Goal: Task Accomplishment & Management: Manage account settings

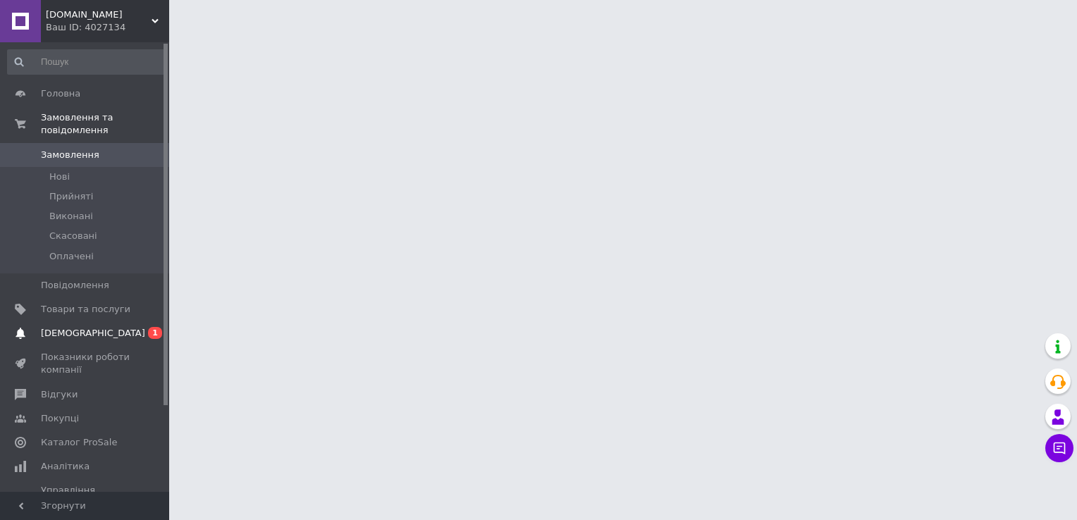
click at [135, 327] on span "0 1" at bounding box center [149, 333] width 39 height 13
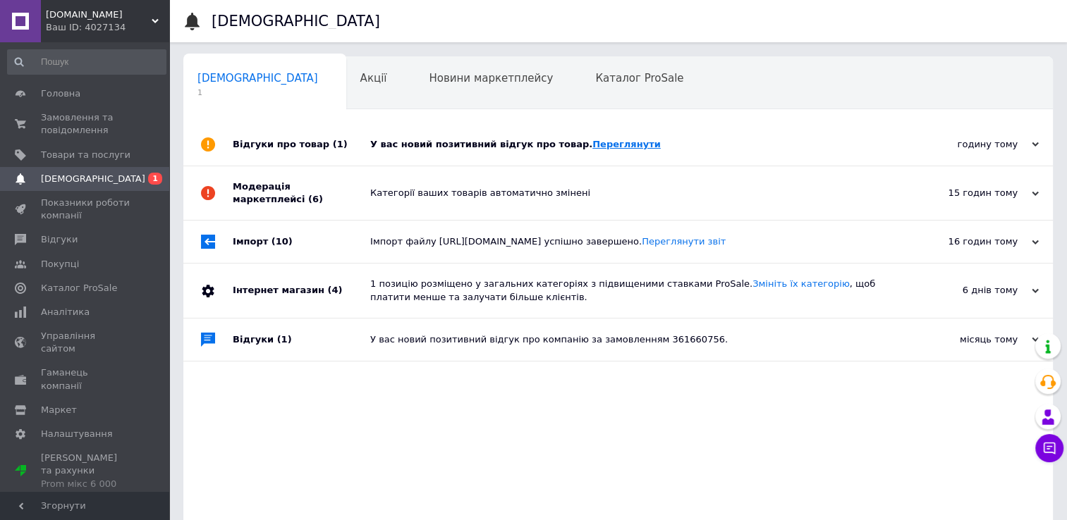
click at [597, 147] on link "Переглянути" at bounding box center [626, 144] width 68 height 11
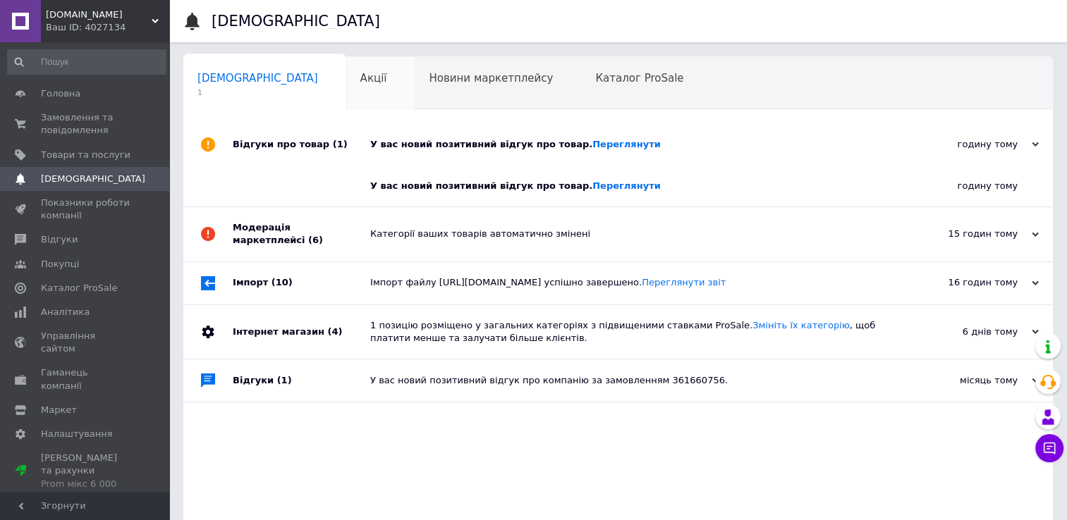
click at [346, 80] on div "Акції 0" at bounding box center [380, 84] width 69 height 54
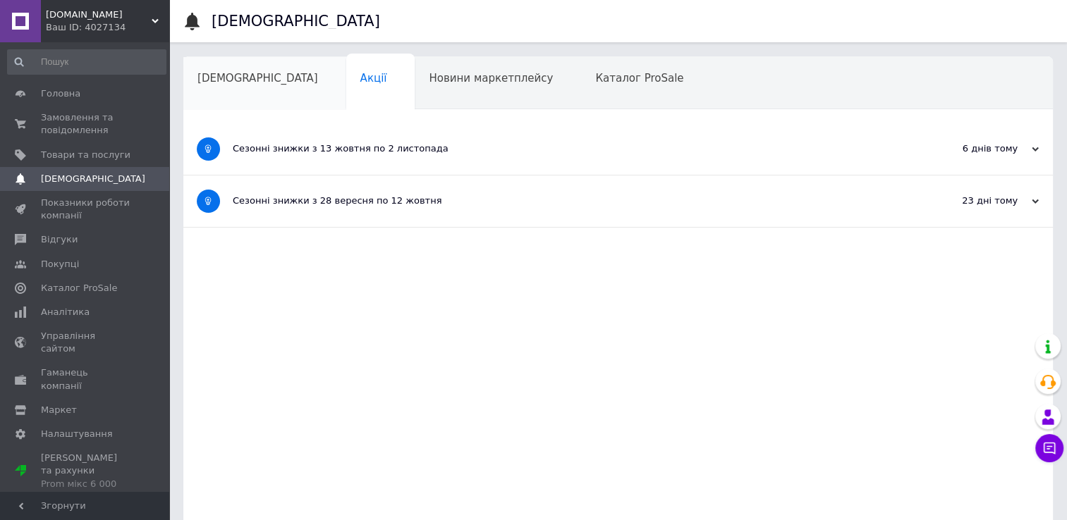
click at [235, 83] on span "[DEMOGRAPHIC_DATA]" at bounding box center [257, 78] width 121 height 13
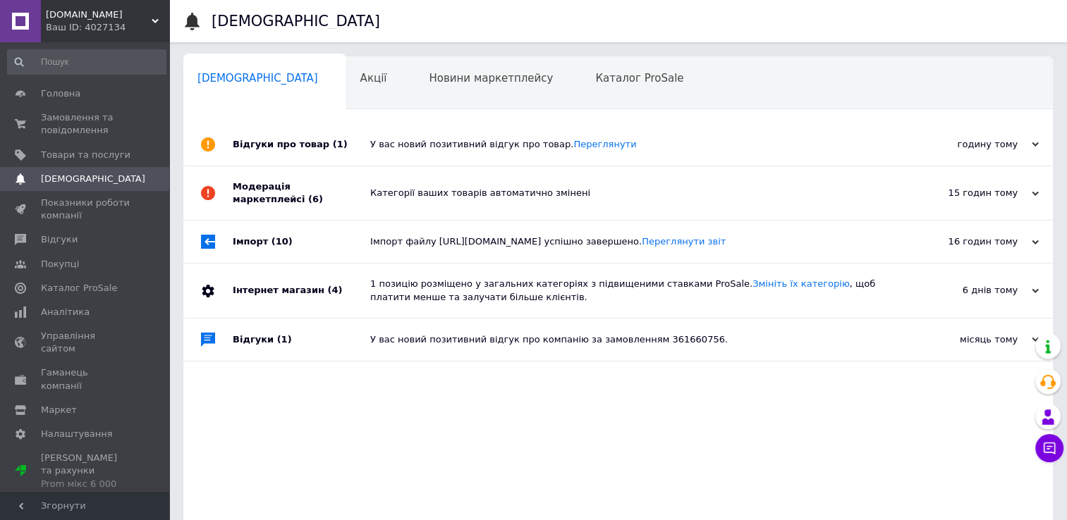
click at [65, 11] on span "[DOMAIN_NAME]" at bounding box center [99, 14] width 106 height 13
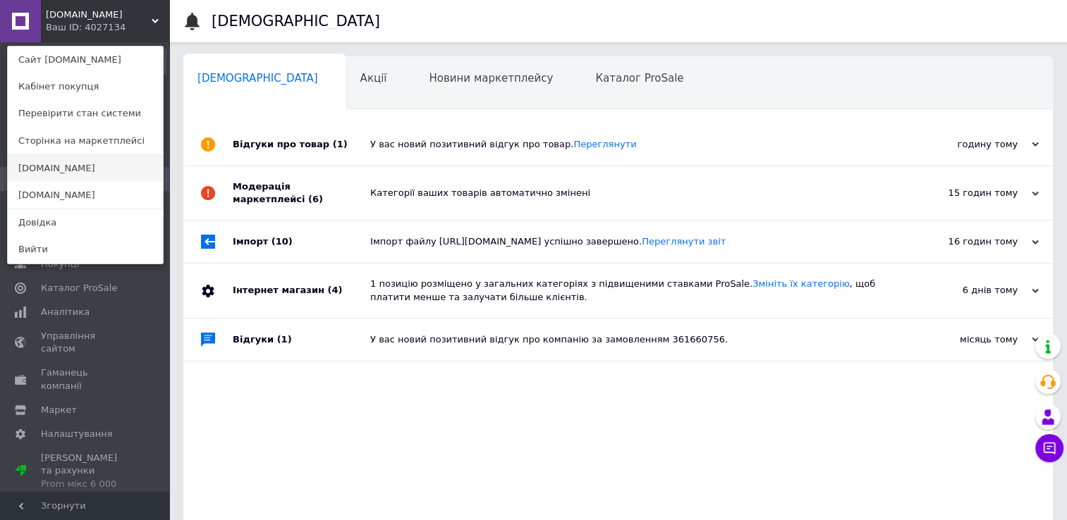
click at [48, 176] on link "[DOMAIN_NAME]" at bounding box center [85, 168] width 155 height 27
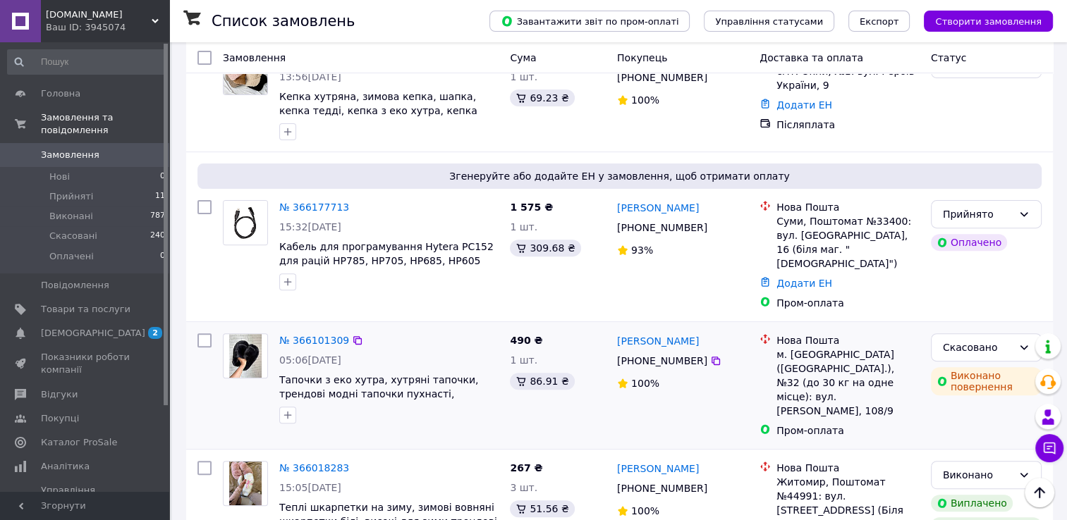
scroll to position [564, 0]
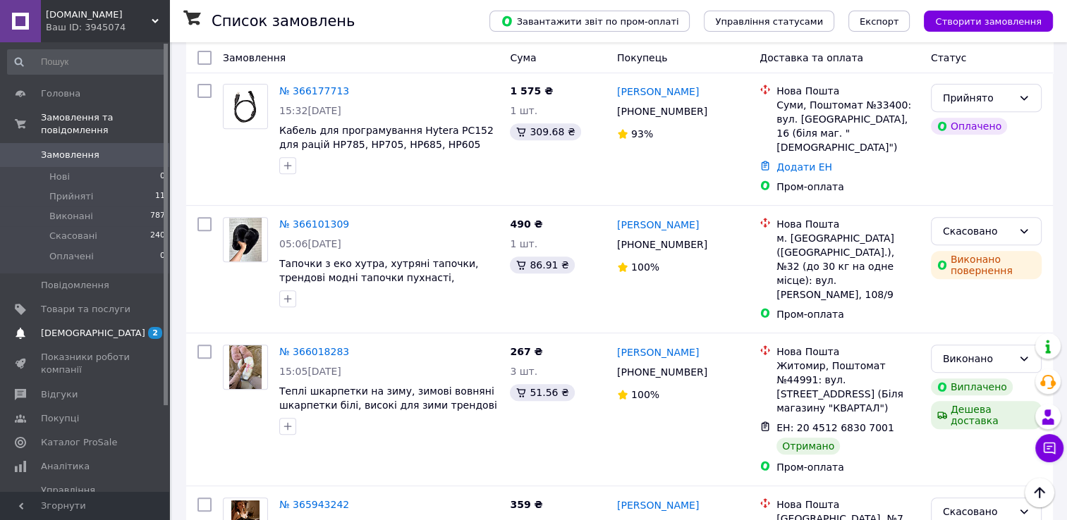
click at [114, 327] on span "[DEMOGRAPHIC_DATA]" at bounding box center [86, 333] width 90 height 13
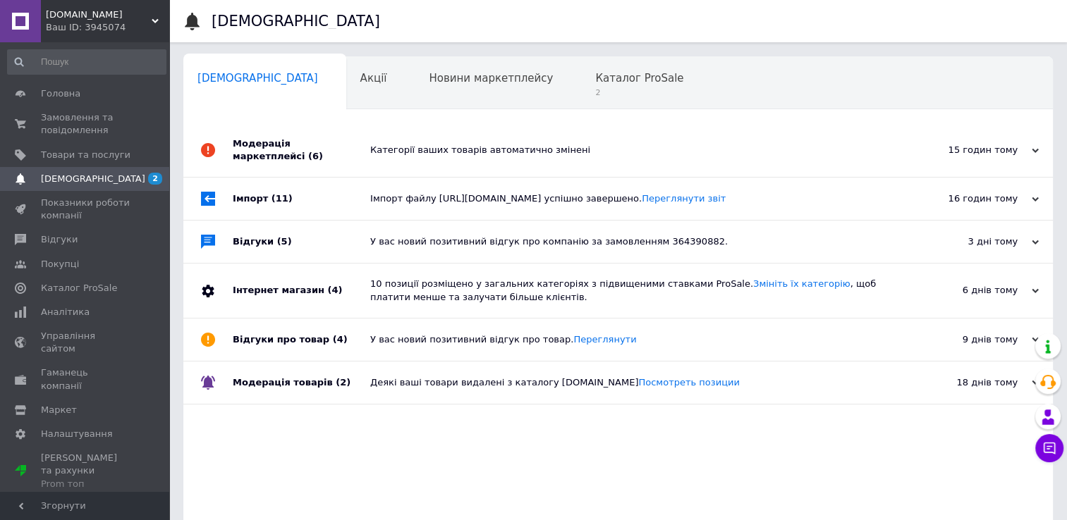
click at [338, 111] on div "Навчання та заходи 0" at bounding box center [260, 138] width 154 height 54
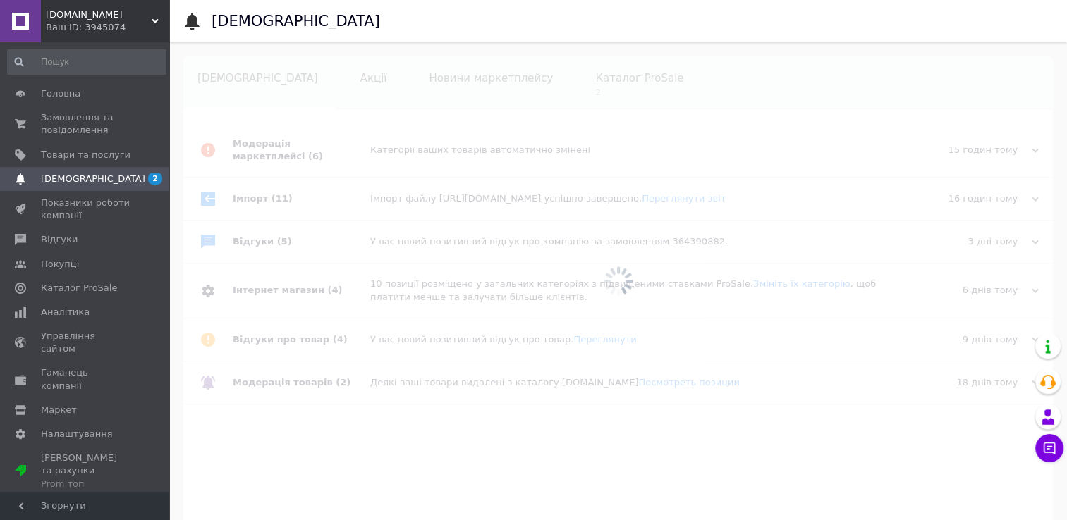
click at [509, 75] on div at bounding box center [618, 281] width 898 height 478
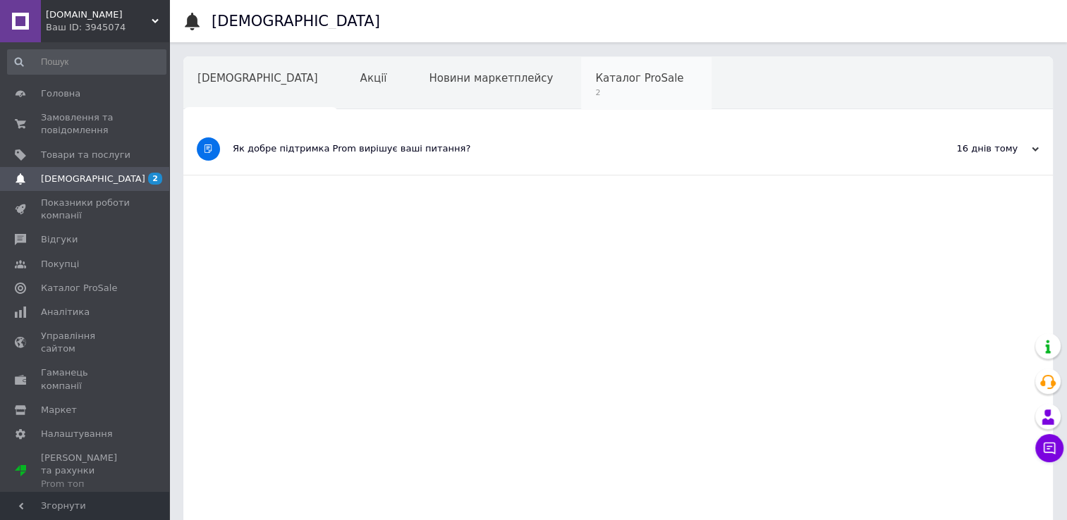
click at [595, 80] on span "Каталог ProSale" at bounding box center [639, 78] width 88 height 13
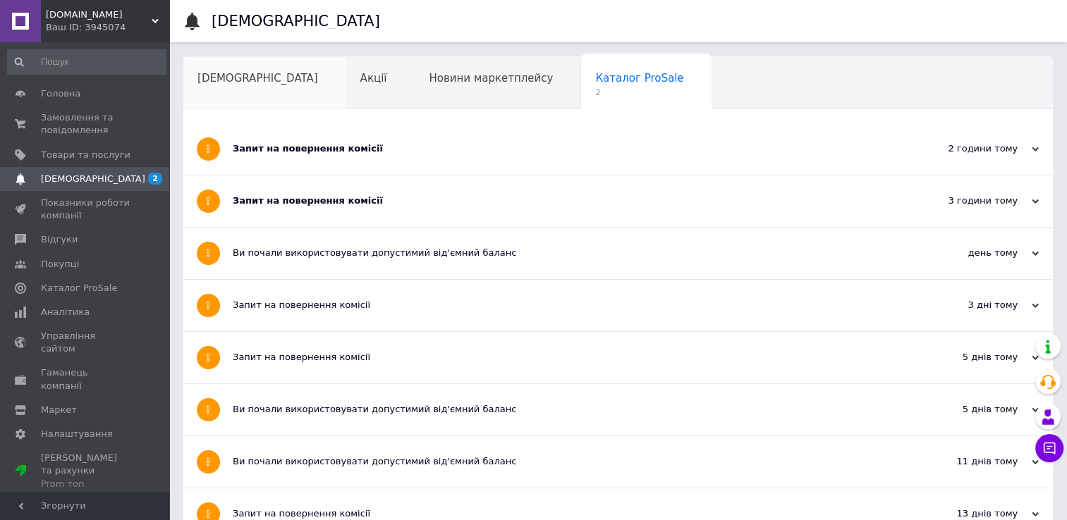
click at [249, 84] on span "[DEMOGRAPHIC_DATA]" at bounding box center [257, 78] width 121 height 13
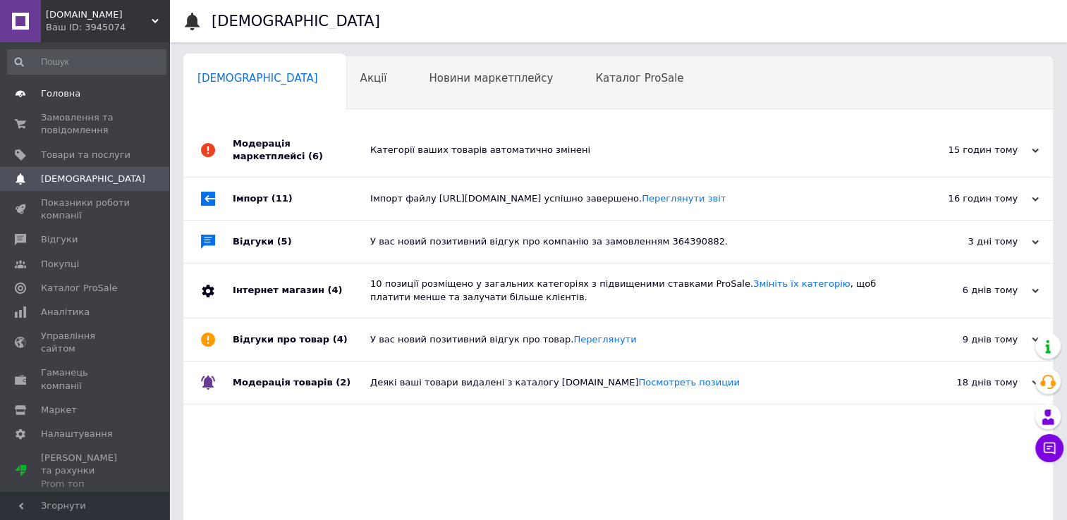
click at [128, 102] on link "Головна" at bounding box center [86, 94] width 173 height 24
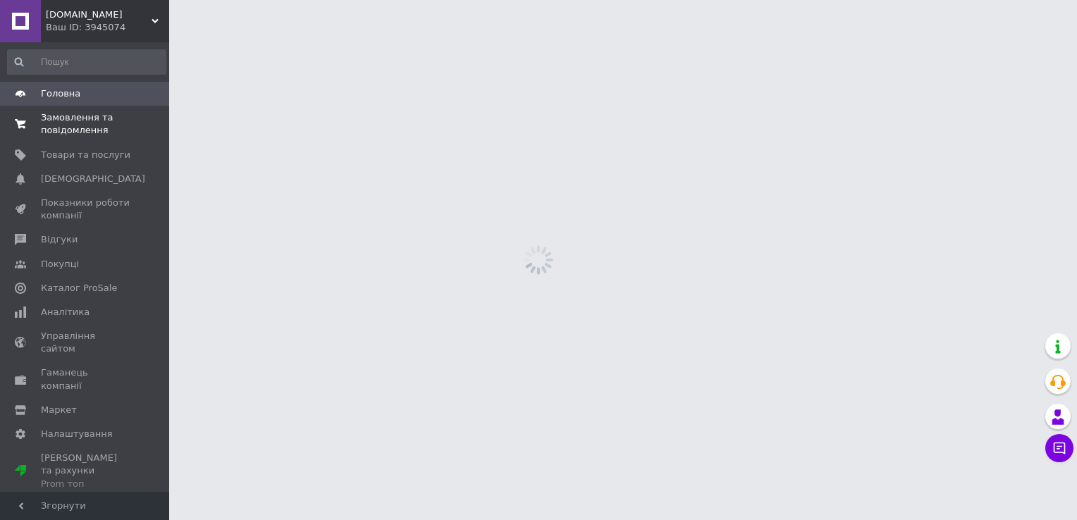
click at [118, 120] on span "Замовлення та повідомлення" at bounding box center [86, 123] width 90 height 25
